Goal: Task Accomplishment & Management: Manage account settings

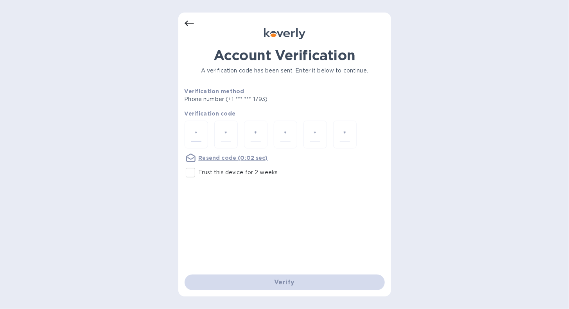
type input "6"
type input "0"
type input "1"
type input "2"
type input "3"
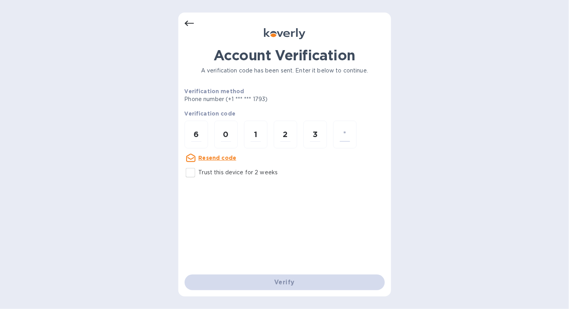
type input "1"
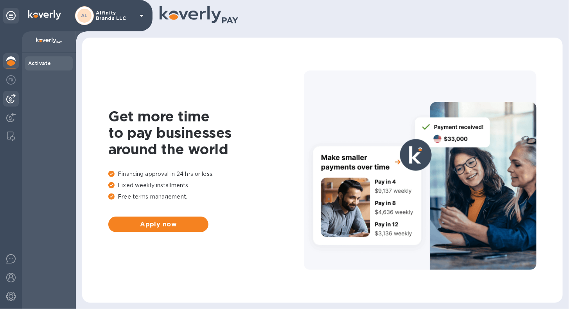
click at [10, 97] on img at bounding box center [10, 98] width 9 height 9
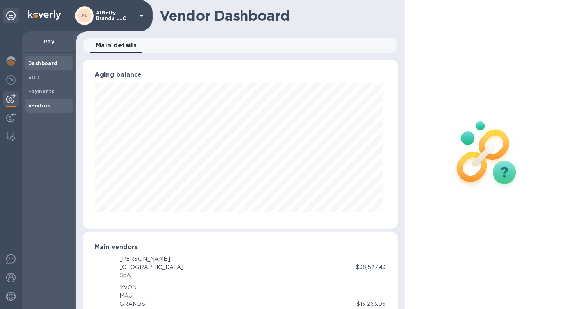
scroll to position [390954, 390811]
click at [11, 84] on img at bounding box center [10, 79] width 9 height 9
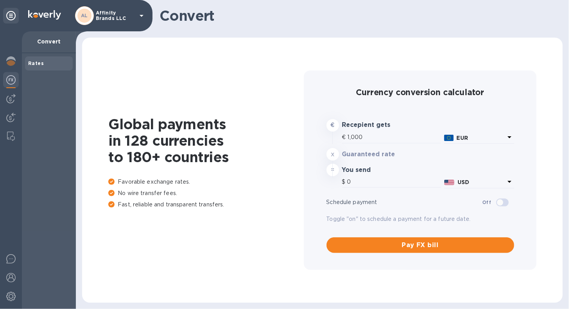
type input "1,170.2"
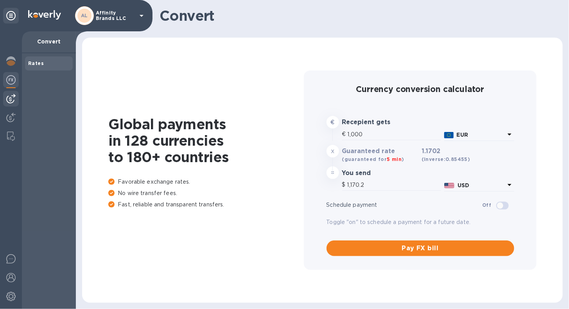
click at [11, 101] on img at bounding box center [10, 98] width 9 height 9
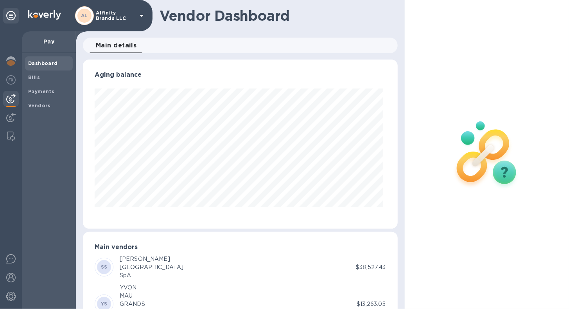
scroll to position [169, 311]
click at [36, 76] on b "Bills" at bounding box center [34, 77] width 12 height 6
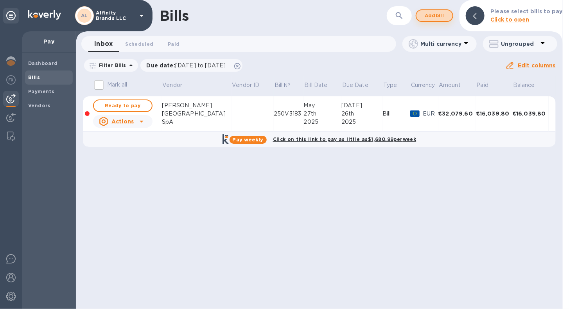
click at [446, 14] on span "Add bill" at bounding box center [434, 15] width 23 height 9
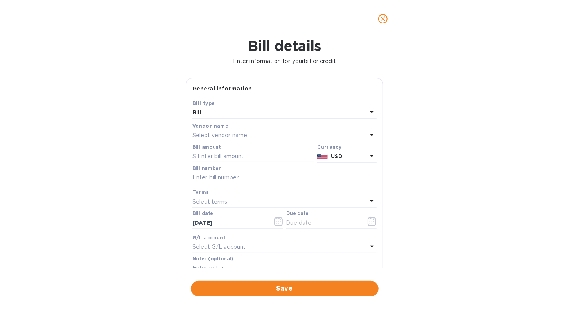
click at [371, 131] on icon at bounding box center [371, 134] width 9 height 9
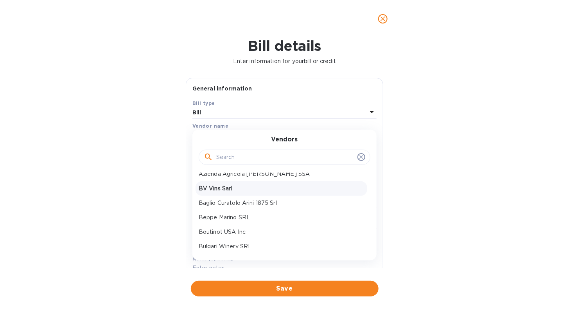
scroll to position [27, 0]
